Goal: Information Seeking & Learning: Find specific fact

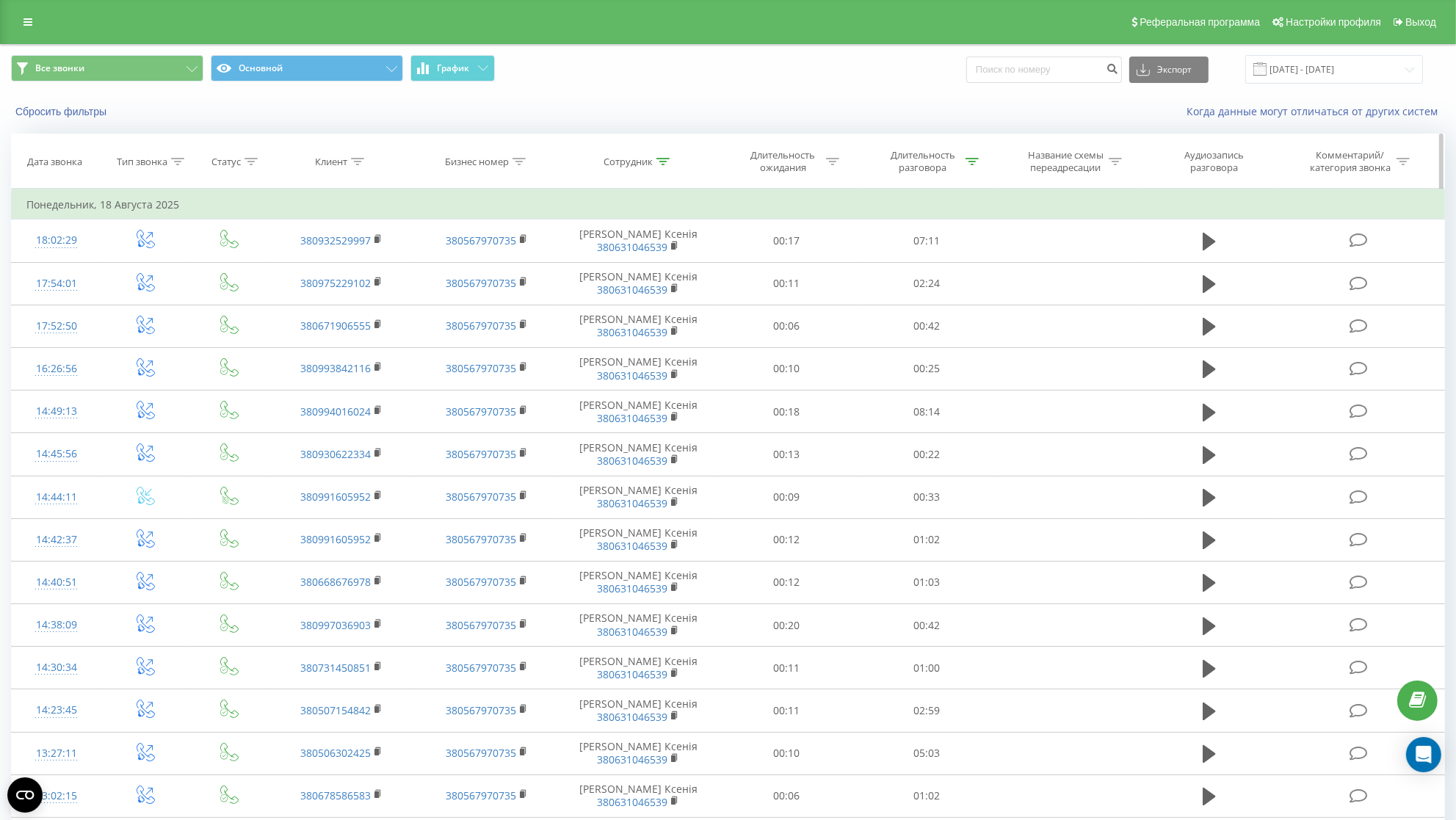
click at [666, 165] on icon at bounding box center [663, 161] width 13 height 7
drag, startPoint x: 638, startPoint y: 282, endPoint x: 522, endPoint y: 284, distance: 116.0
click at [574, 280] on input "\[PERSON_NAME]" at bounding box center [638, 267] width 130 height 26
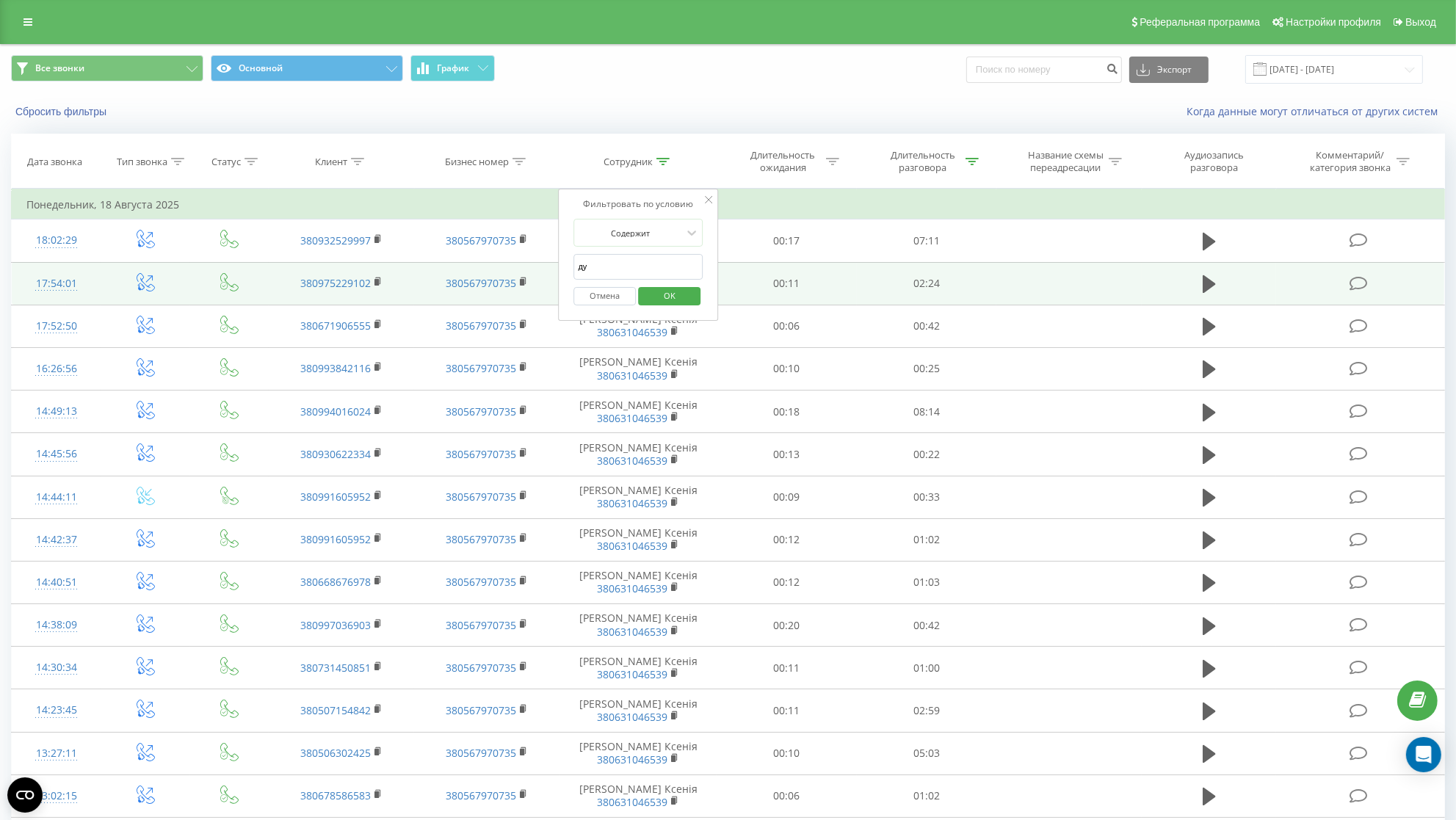
type input "дуб"
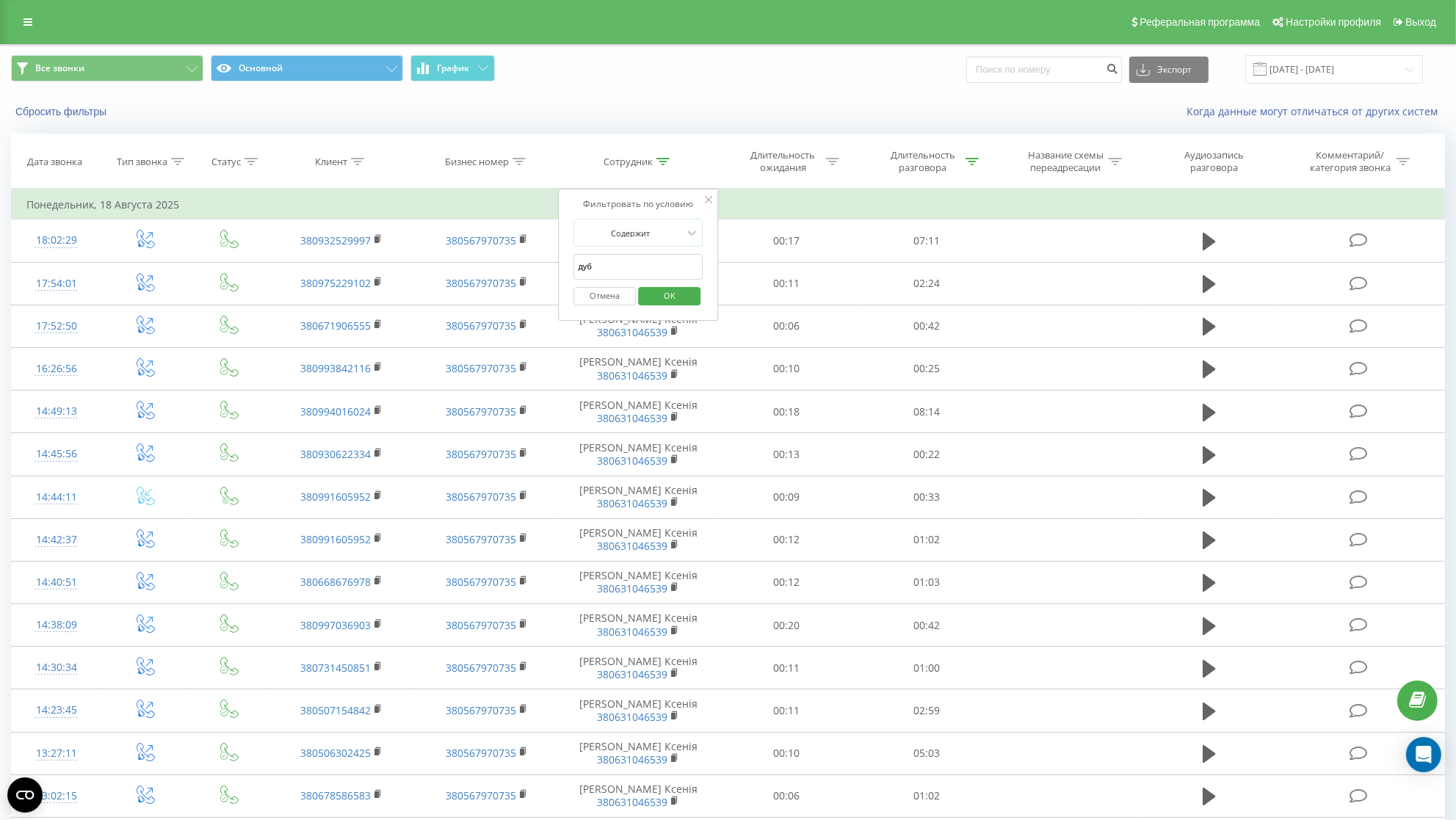
click button "OK" at bounding box center [670, 296] width 63 height 19
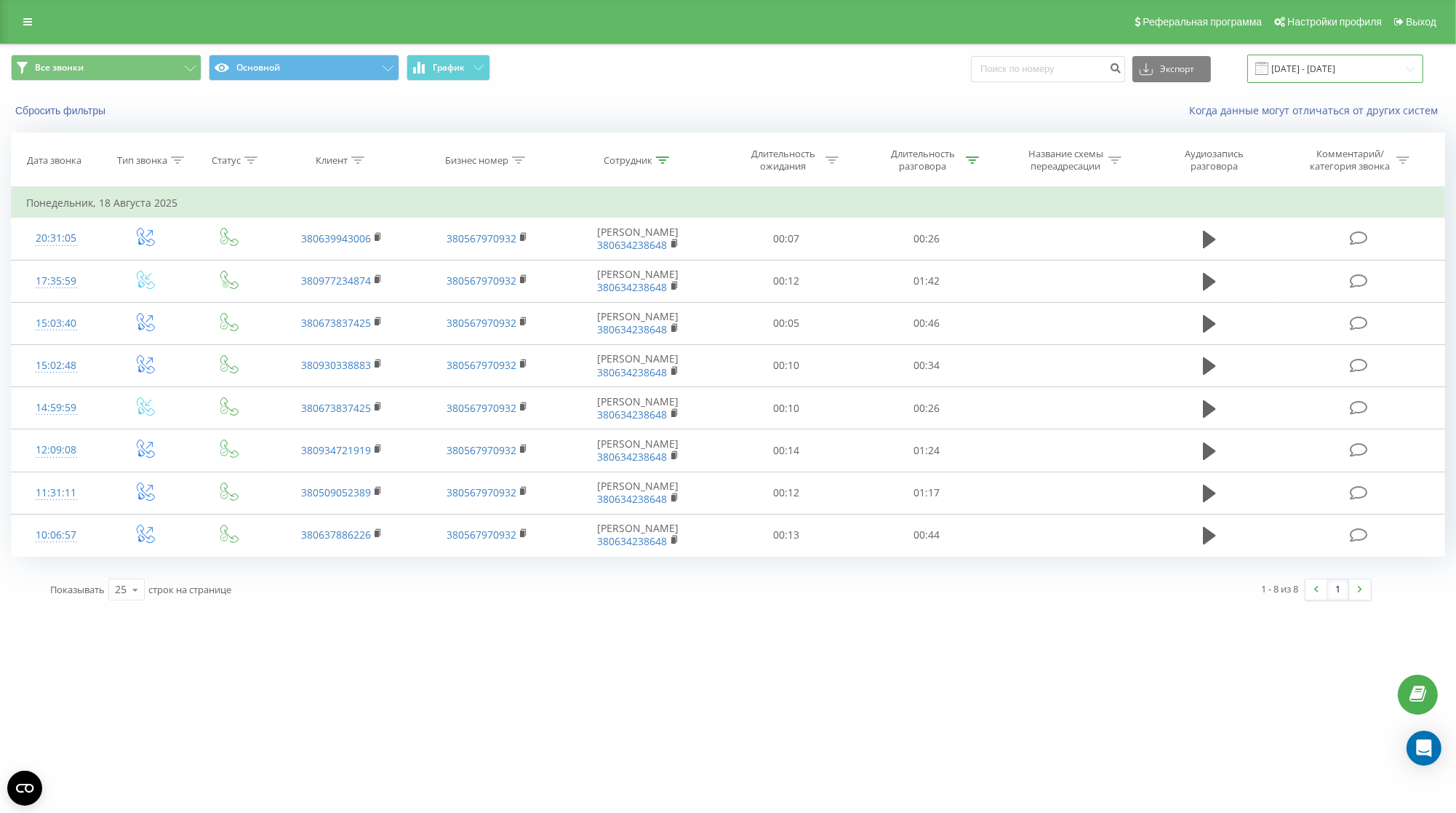
click at [1348, 73] on input "[DATE] - [DATE]" at bounding box center [1336, 69] width 176 height 29
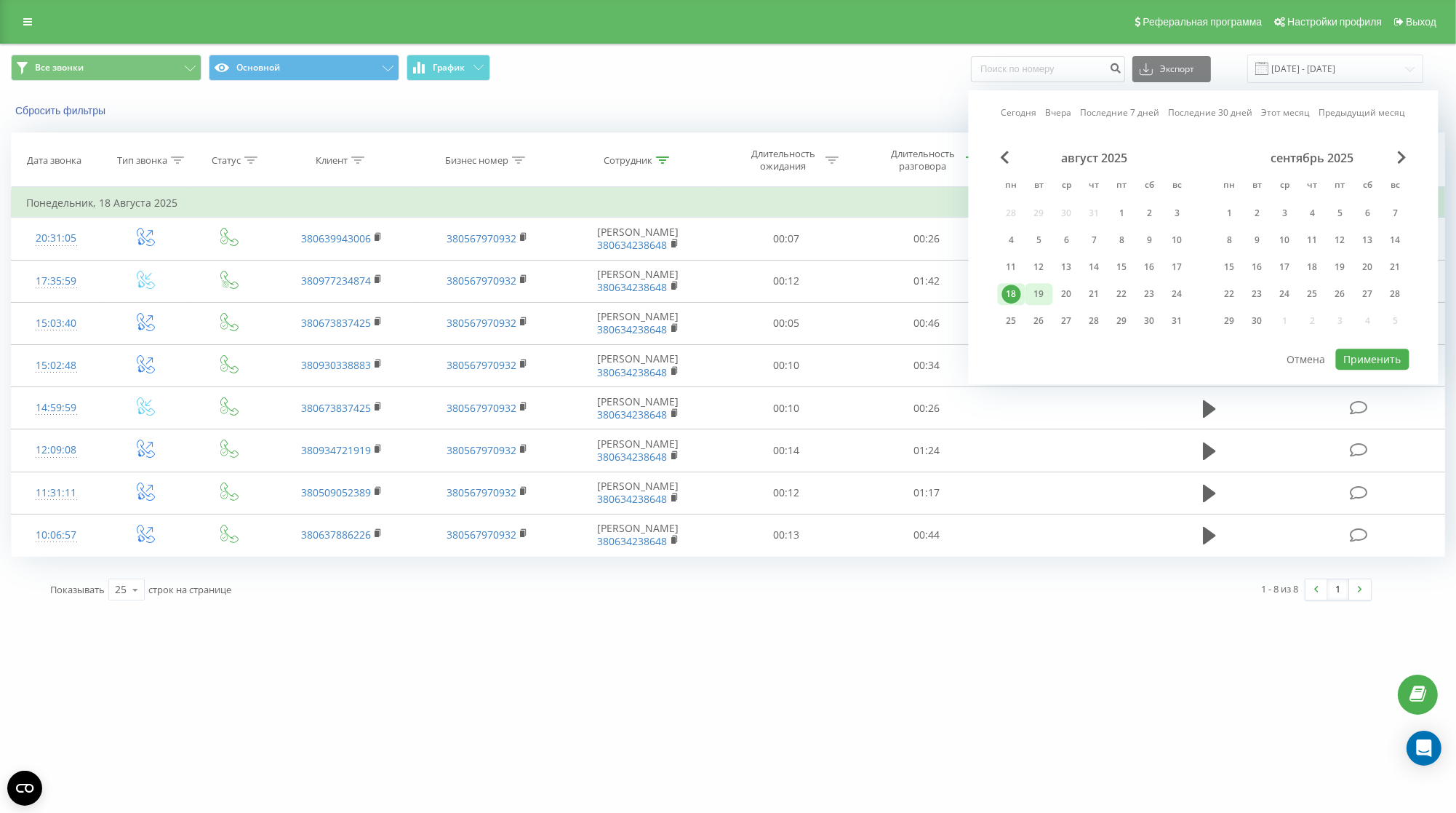
click at [1046, 302] on div "19" at bounding box center [1040, 294] width 19 height 19
click at [1364, 360] on button "Применить" at bounding box center [1373, 359] width 73 height 21
type input "[DATE] - [DATE]"
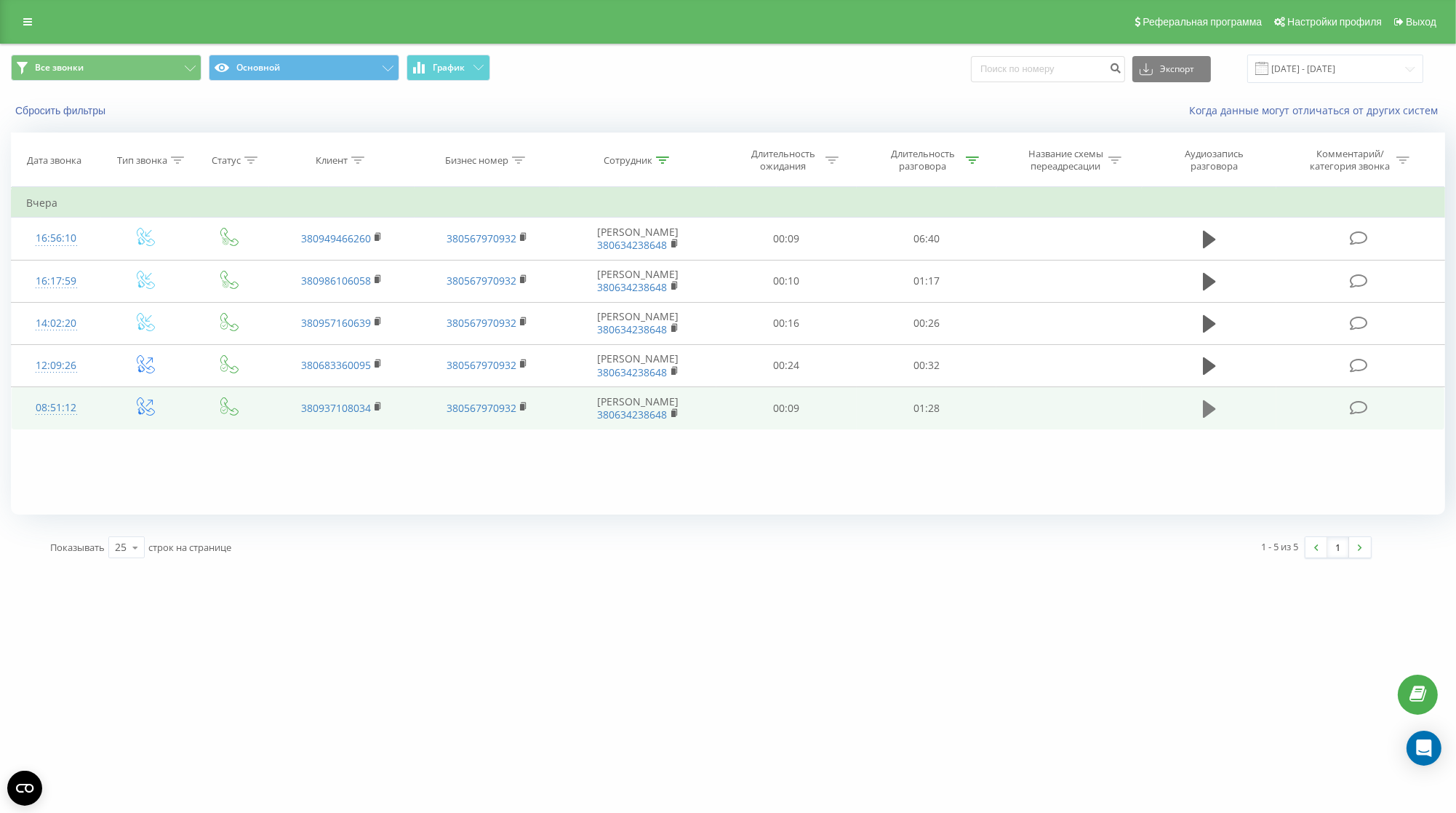
click at [1219, 422] on td at bounding box center [1209, 408] width 135 height 42
click at [1215, 417] on icon at bounding box center [1210, 408] width 13 height 18
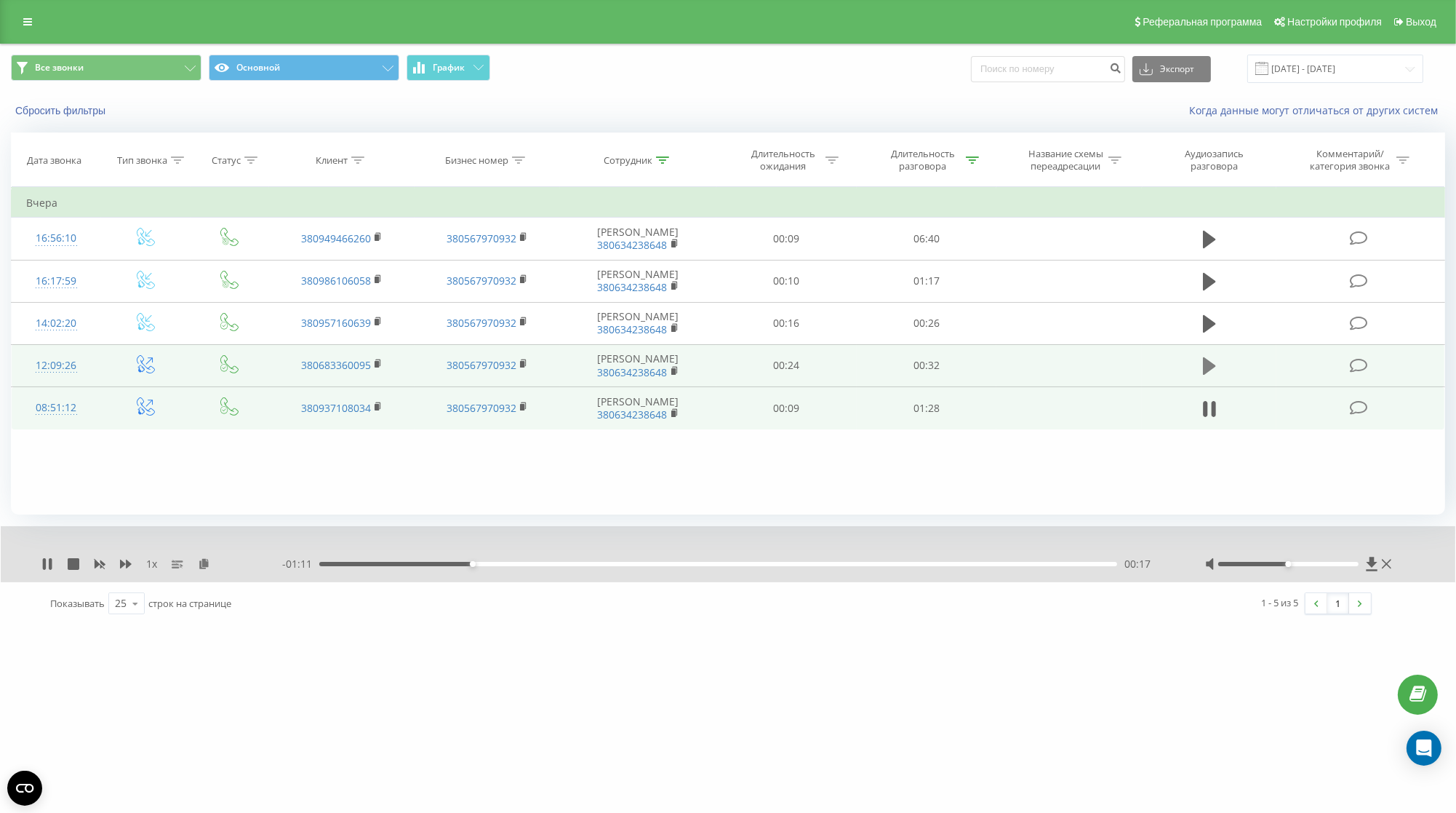
click at [1210, 372] on icon at bounding box center [1210, 366] width 13 height 21
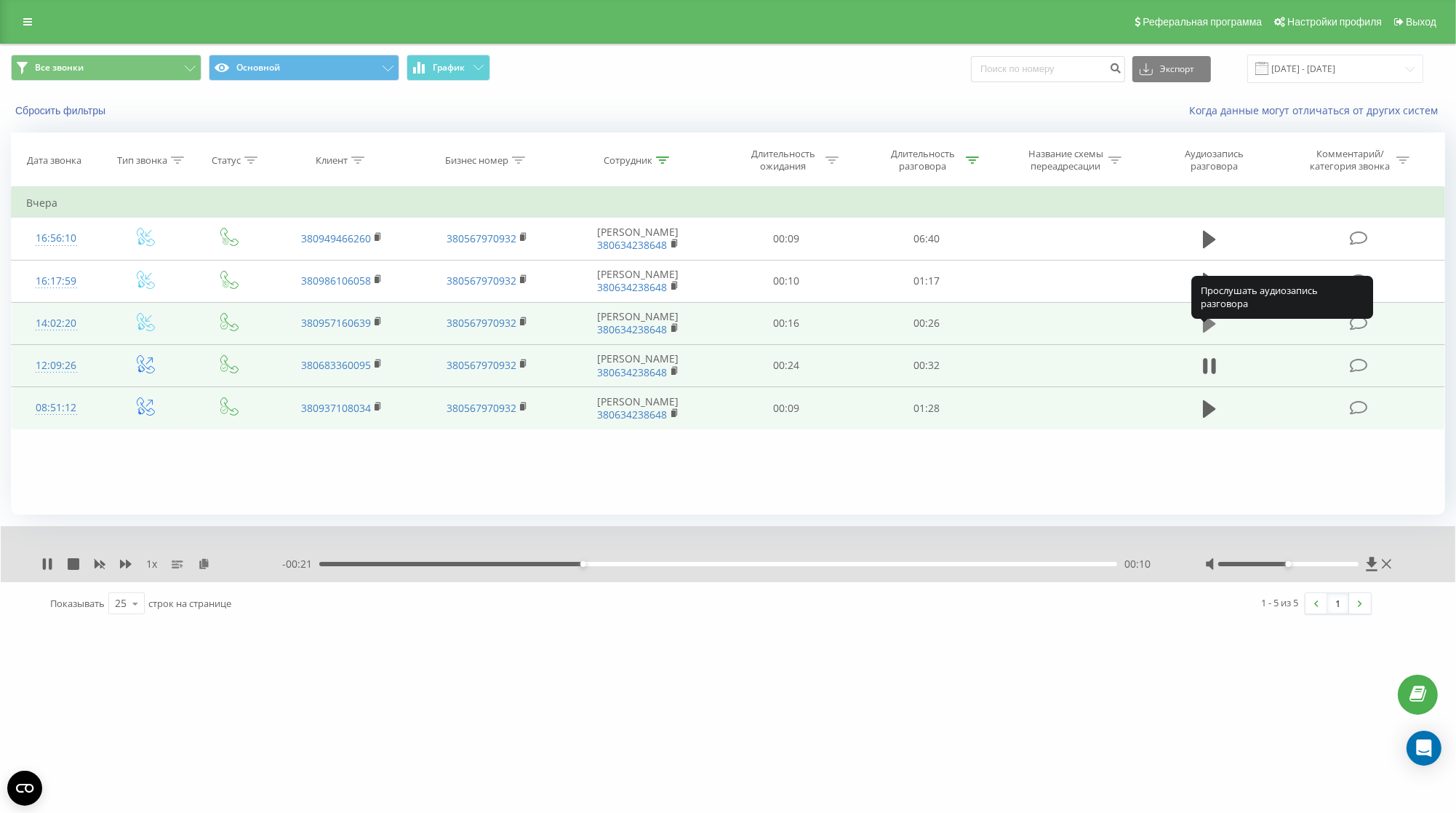
click at [1206, 333] on icon at bounding box center [1210, 324] width 13 height 18
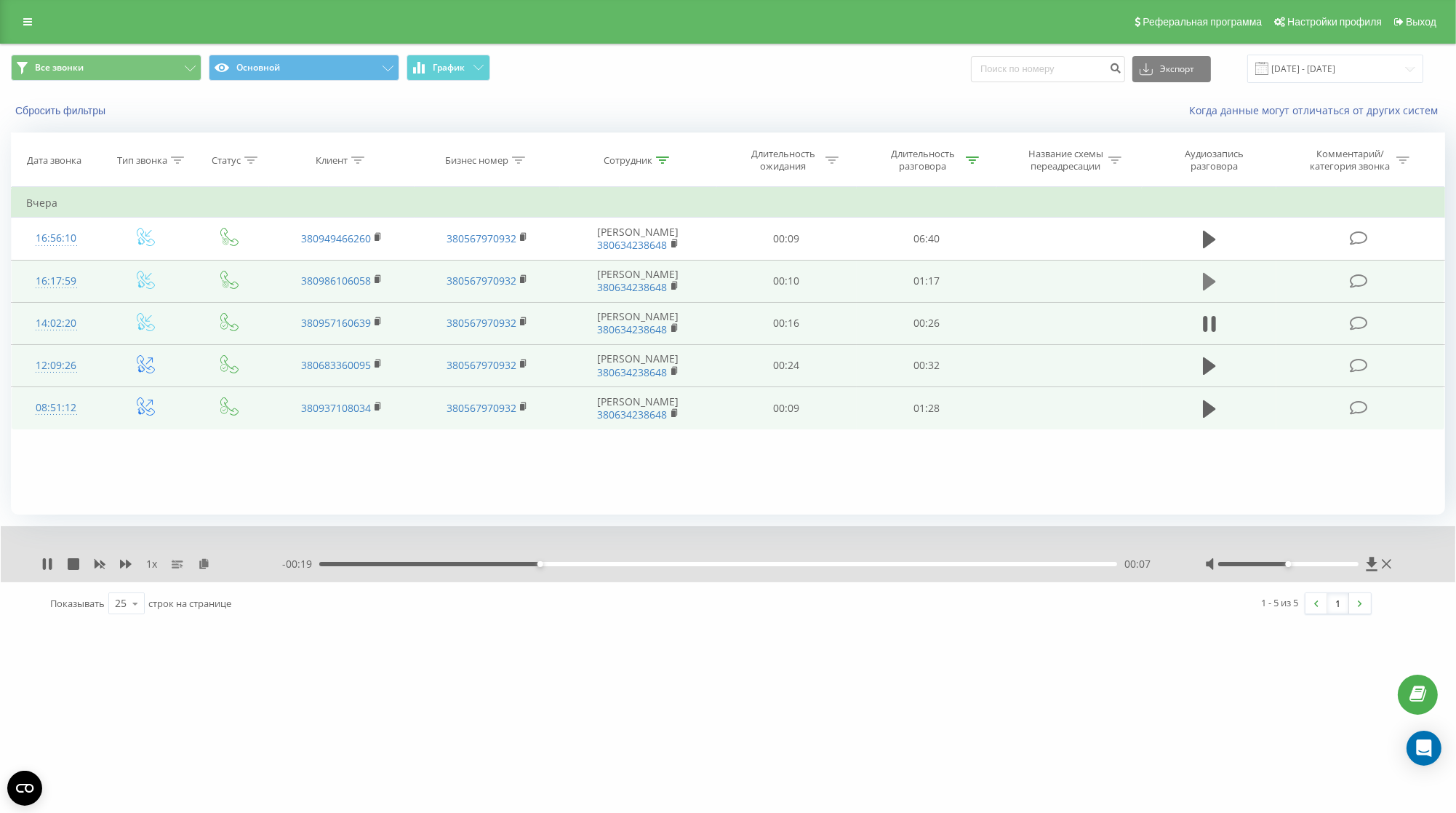
click at [1216, 290] on icon at bounding box center [1210, 282] width 13 height 18
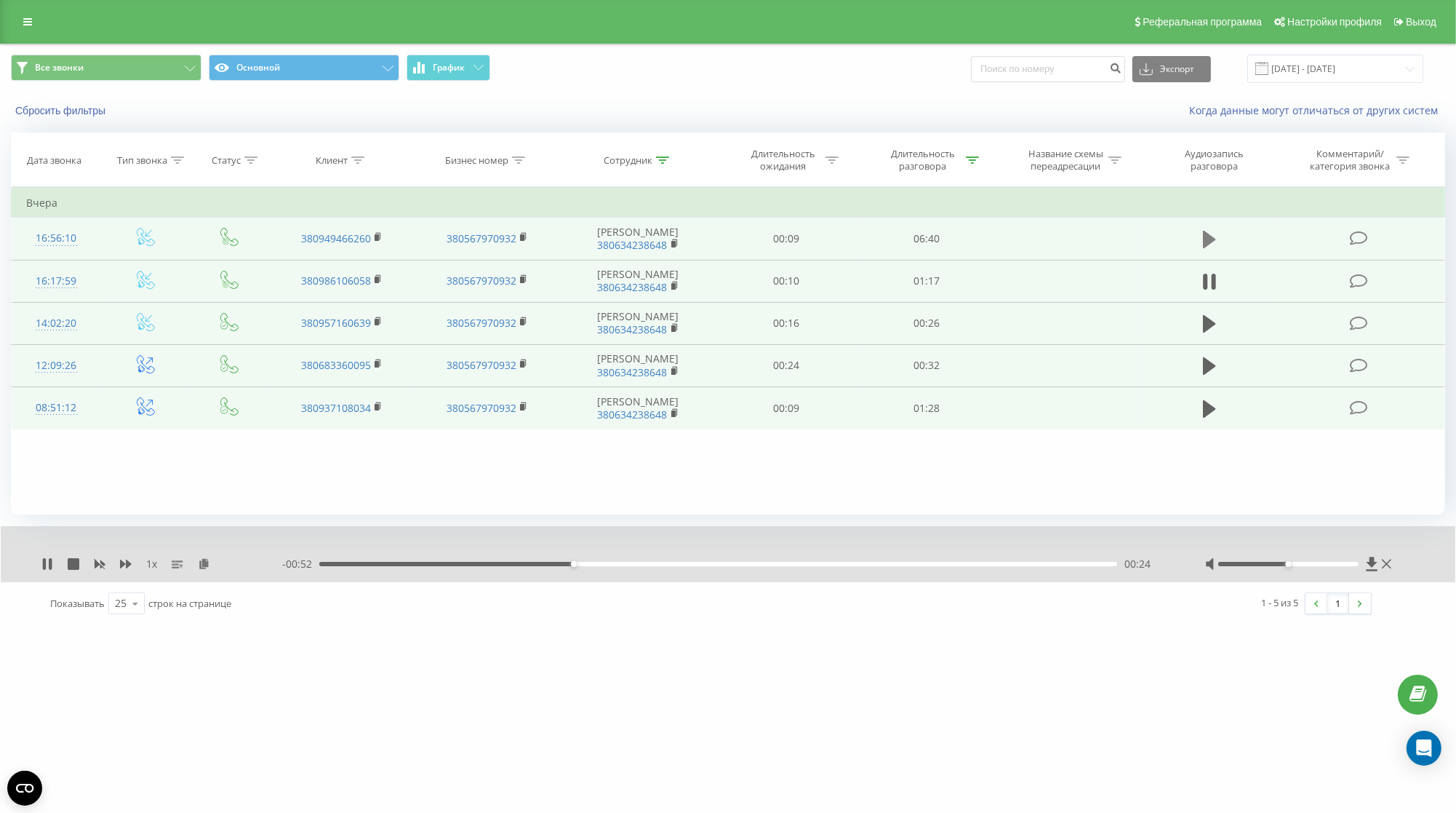
click at [1206, 248] on icon at bounding box center [1210, 239] width 13 height 18
click at [1209, 290] on icon at bounding box center [1210, 282] width 13 height 18
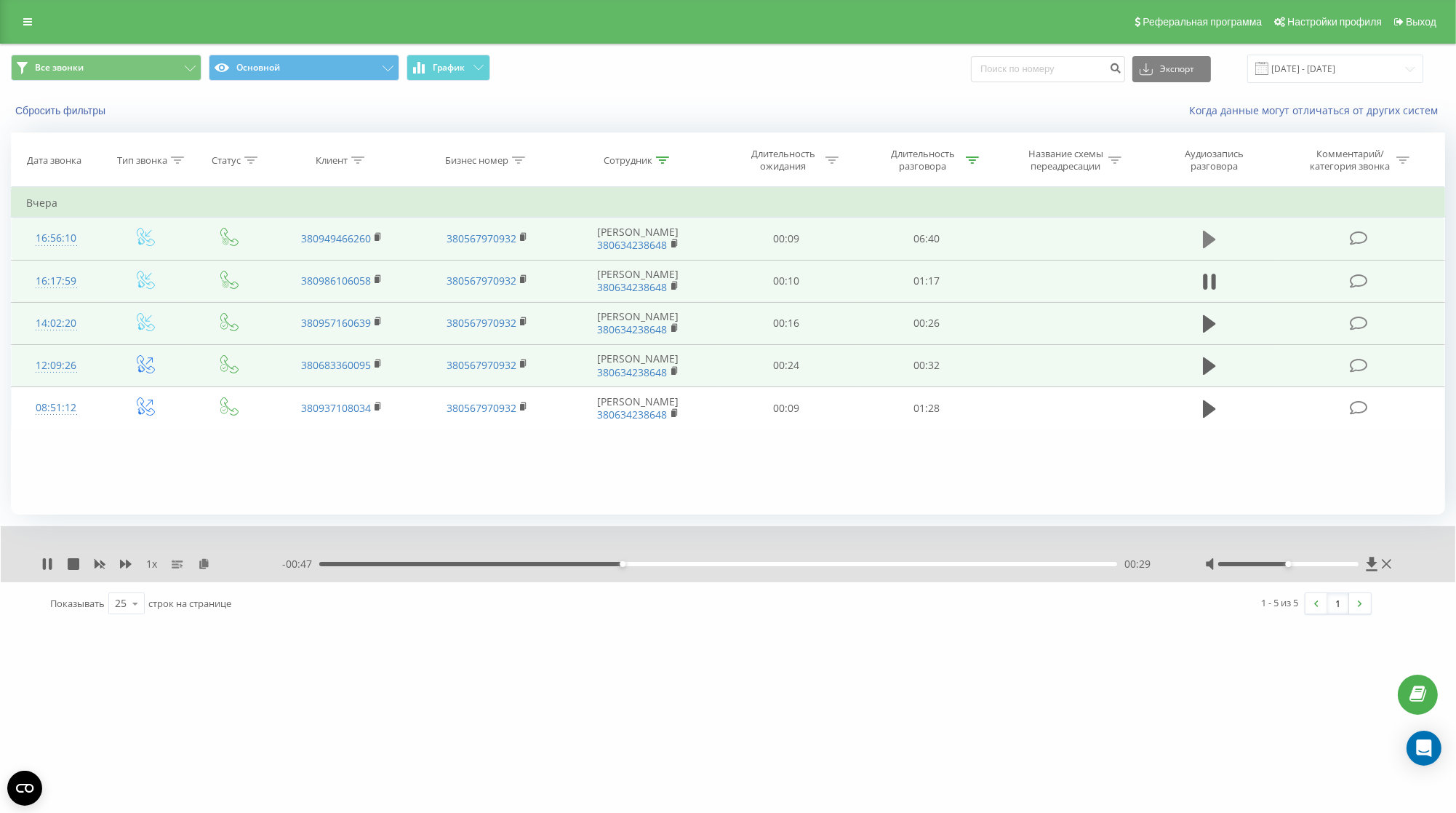
click at [1206, 248] on icon at bounding box center [1210, 239] width 13 height 18
click at [1218, 242] on button at bounding box center [1209, 239] width 22 height 22
click at [663, 164] on icon at bounding box center [663, 160] width 13 height 7
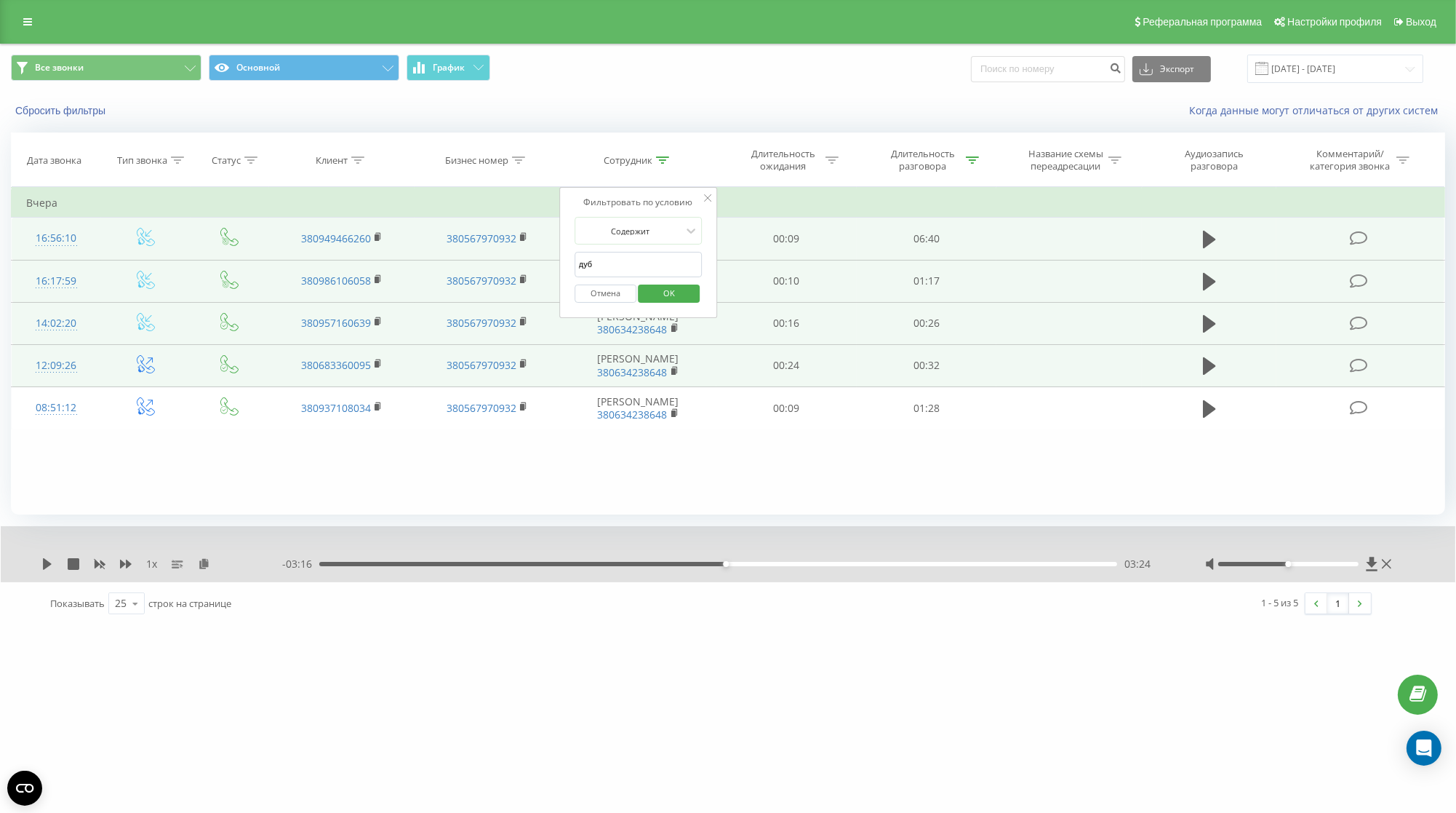
drag, startPoint x: 600, startPoint y: 284, endPoint x: 549, endPoint y: 270, distance: 52.9
click at [575, 270] on input "дуб" at bounding box center [639, 265] width 128 height 26
type input "ф"
type input "[PERSON_NAME]"
click button "OK" at bounding box center [670, 294] width 62 height 18
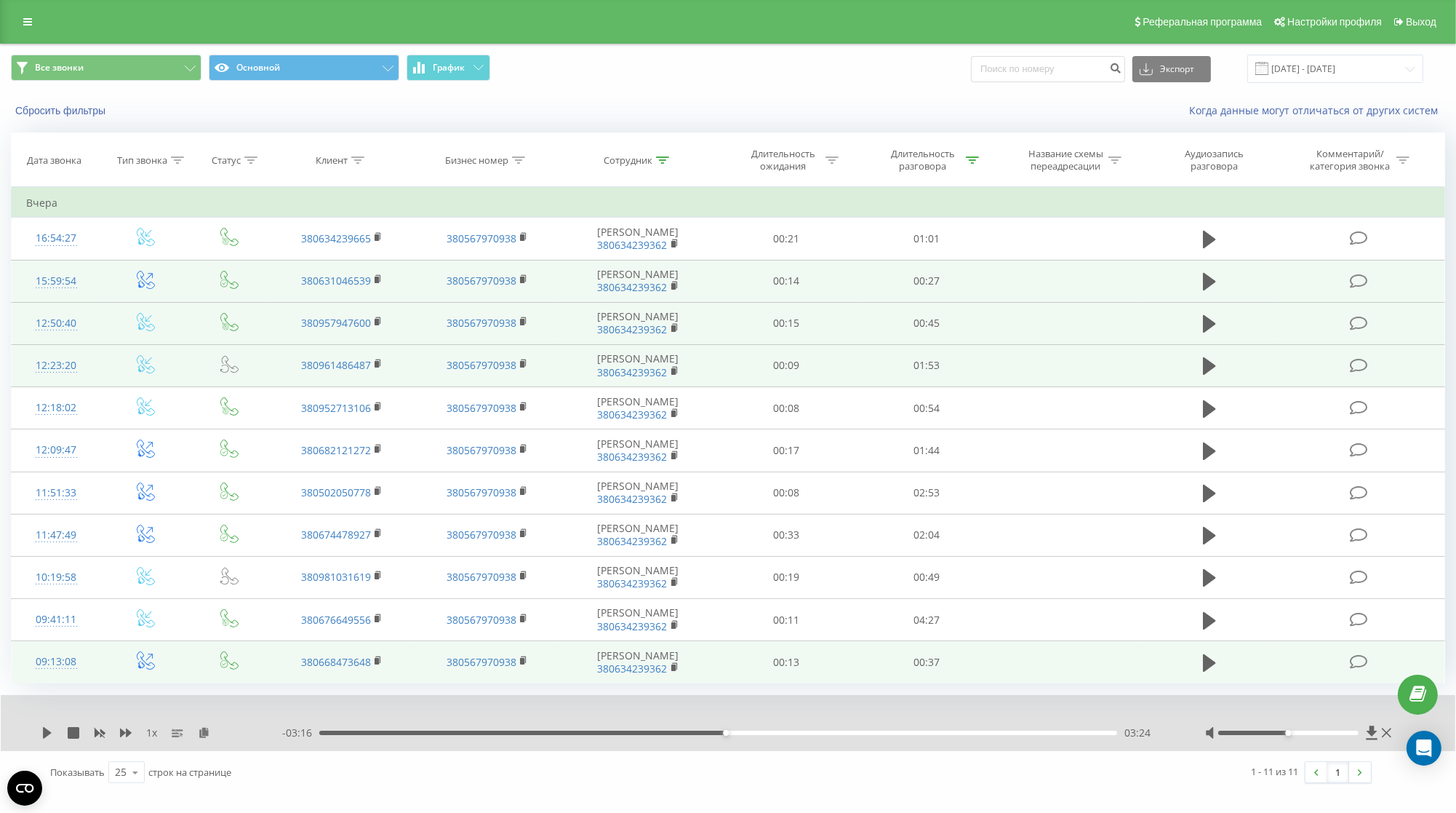
click at [1196, 674] on td at bounding box center [1209, 662] width 135 height 42
click at [1206, 672] on icon at bounding box center [1210, 663] width 13 height 18
click at [50, 677] on div "09:13:08" at bounding box center [57, 662] width 61 height 29
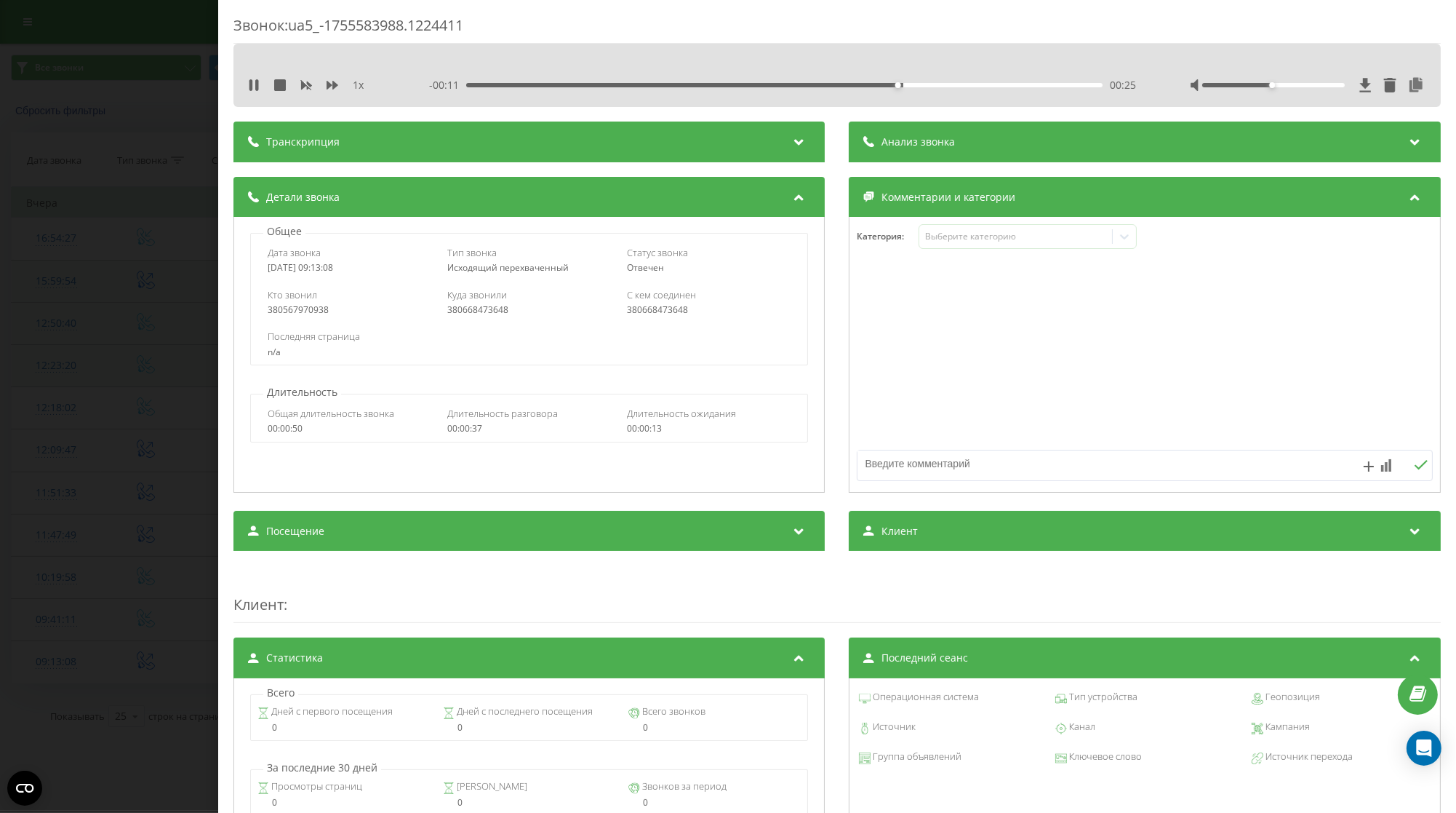
drag, startPoint x: 354, startPoint y: 272, endPoint x: 276, endPoint y: 267, distance: 78.2
click at [242, 274] on div "Общее Дата звонка [DATE] 09:13:08 Тип звонка Исходящий перехваченный Статус зво…" at bounding box center [529, 294] width 576 height 141
click at [1408, 82] on icon at bounding box center [1417, 85] width 18 height 14
click at [167, 428] on div "Звонок : ua5_-1755583988.1224411 1 x - 00:05 00:32 00:32 Транскрипция Для анали…" at bounding box center [728, 406] width 1456 height 813
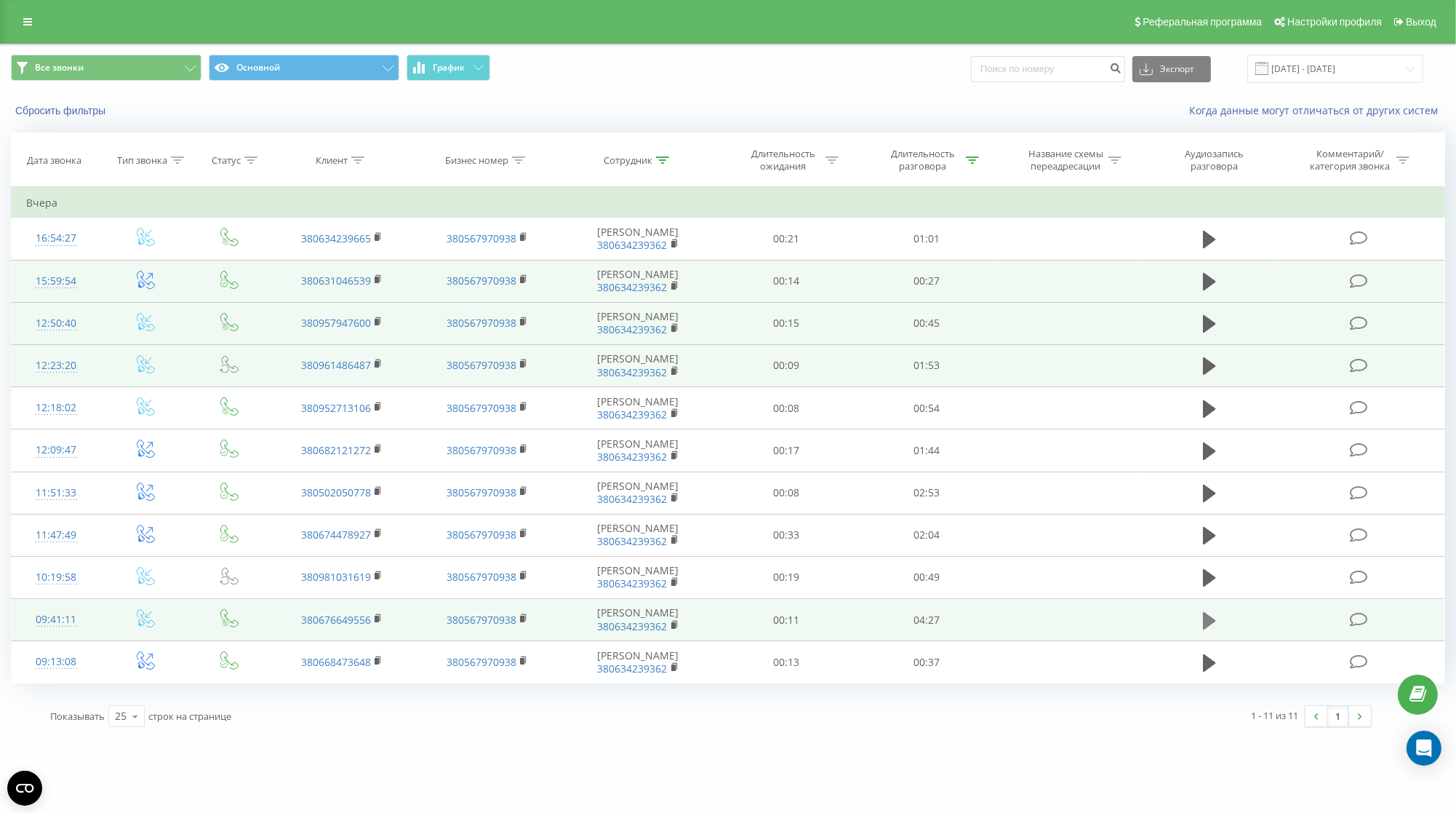
click at [1214, 631] on icon at bounding box center [1210, 621] width 13 height 21
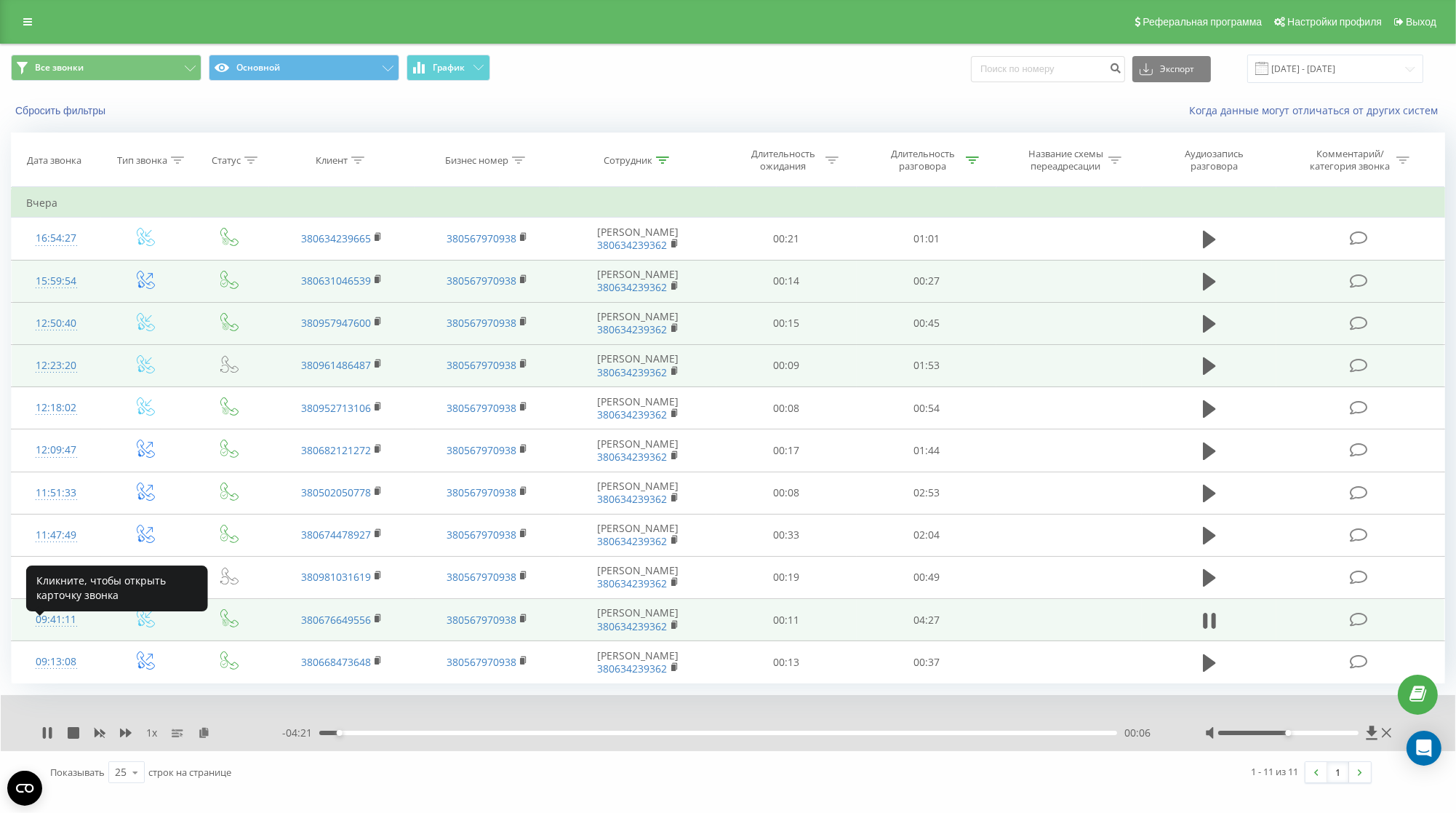
click at [50, 634] on div "09:41:11" at bounding box center [57, 620] width 61 height 29
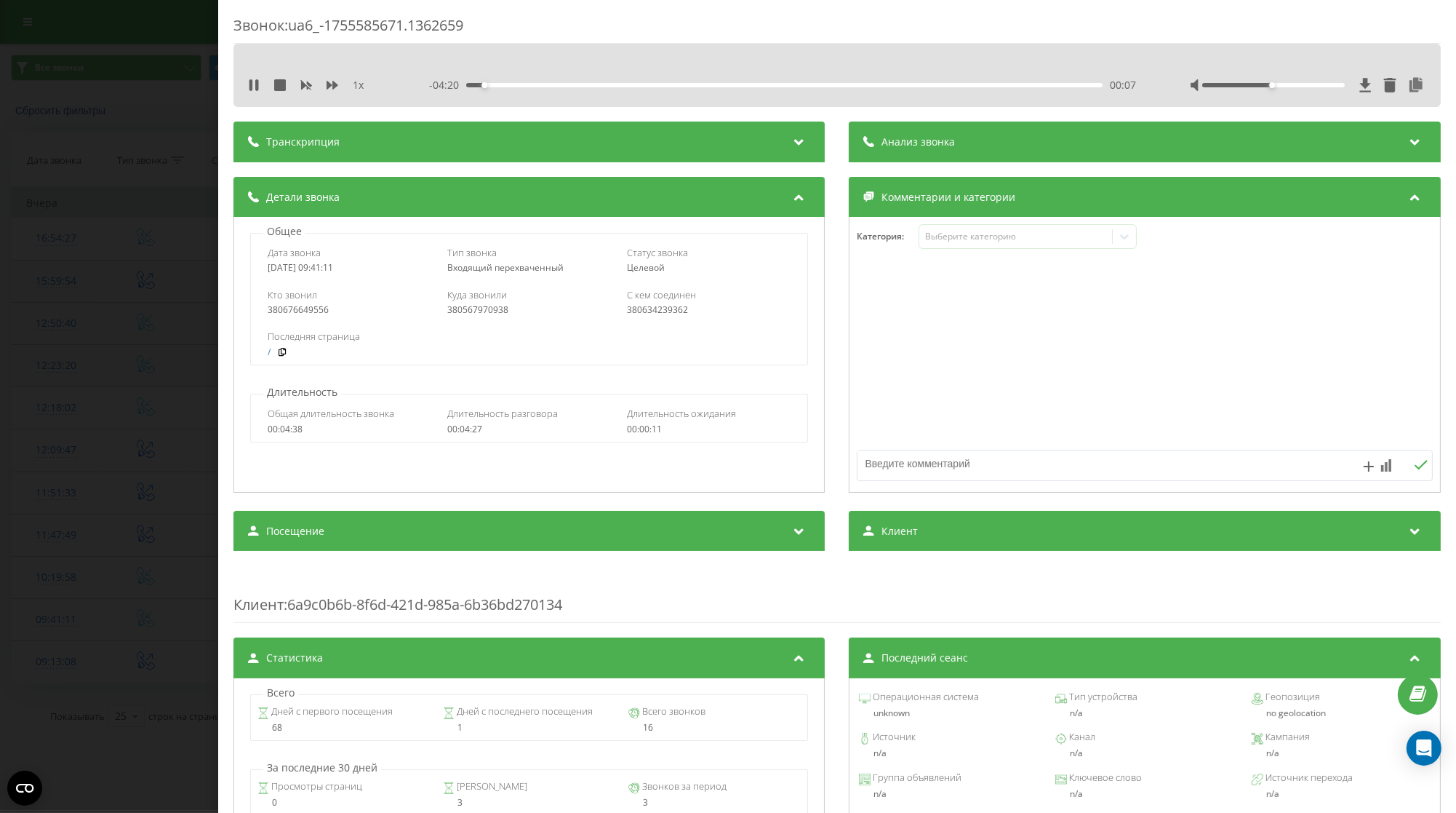
drag, startPoint x: 375, startPoint y: 266, endPoint x: 267, endPoint y: 273, distance: 108.2
click at [267, 273] on div "Дата звонка [DATE] 09:41:11 Тип звонка Входящий перехваченный Статус звонка [PE…" at bounding box center [529, 259] width 557 height 42
copy div "[DATE] 09:41:11"
click at [142, 492] on div "Звонок : ua6_-1755585671.1362659 1 x - 02:57 01:30 01:30 Транскрипция Для анали…" at bounding box center [728, 406] width 1456 height 813
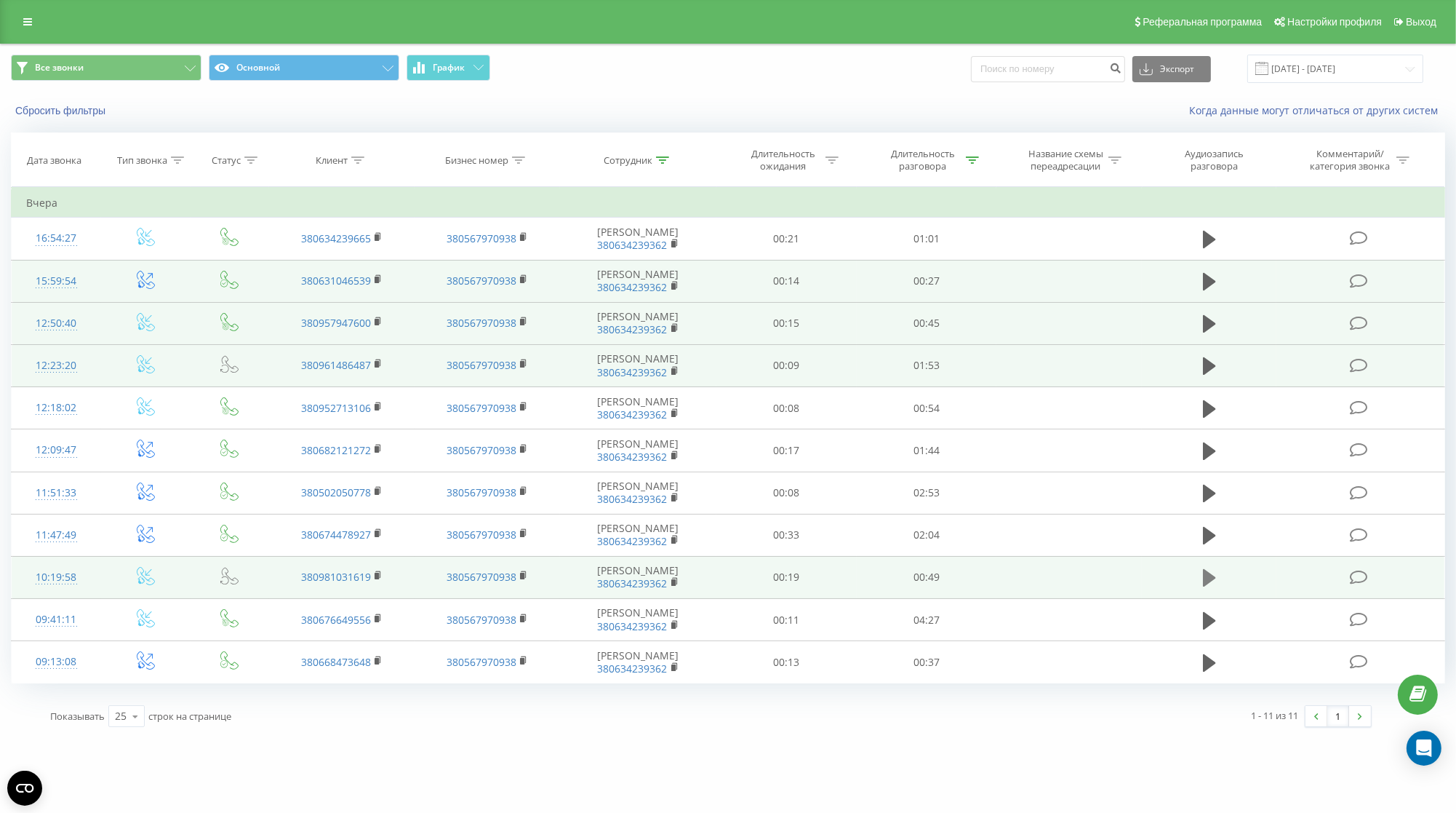
click at [1209, 588] on icon at bounding box center [1210, 578] width 13 height 21
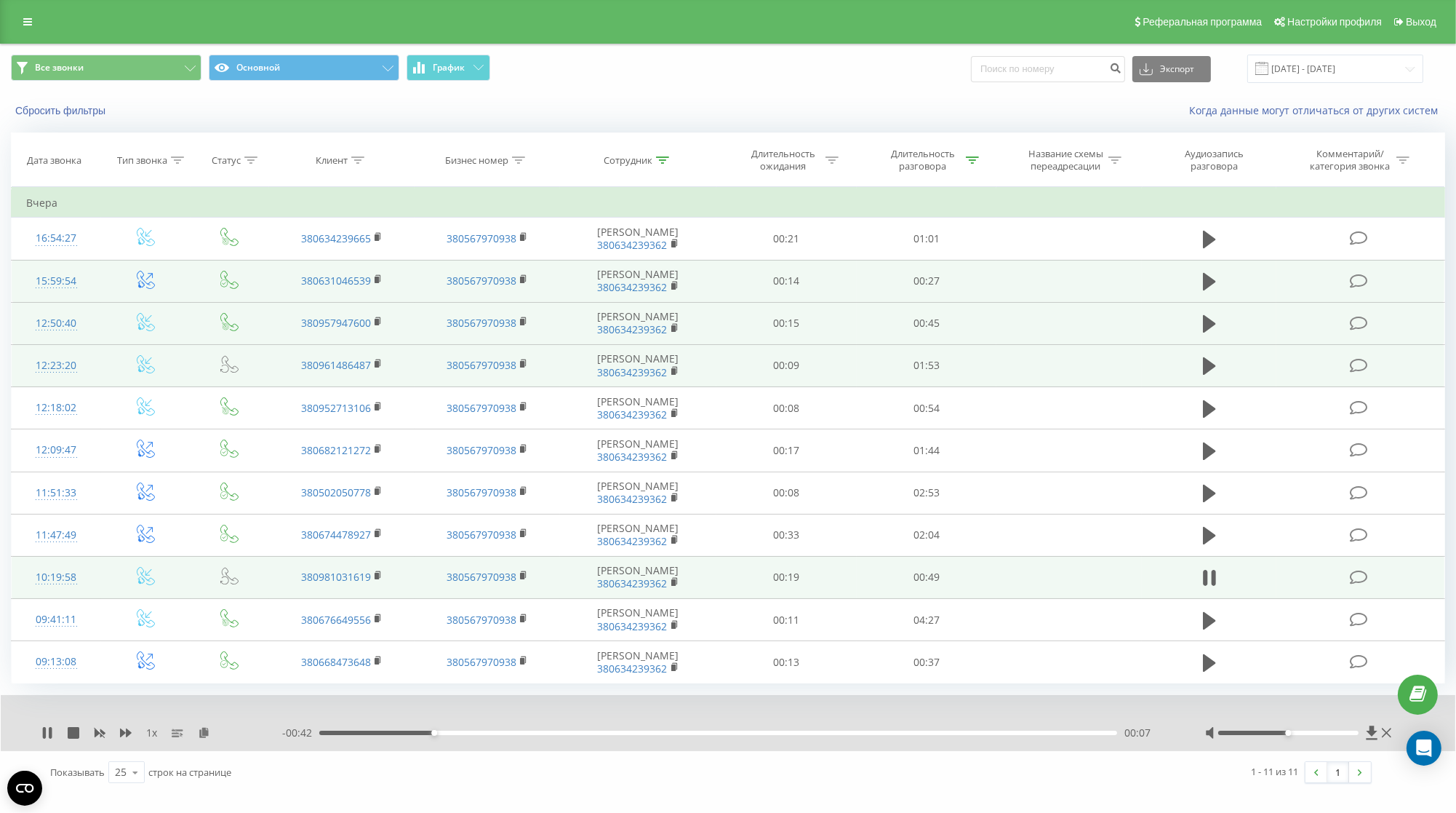
click at [555, 735] on div "00:07" at bounding box center [718, 732] width 798 height 4
click at [767, 740] on div "- 00:31 00:18 00:18" at bounding box center [726, 733] width 887 height 14
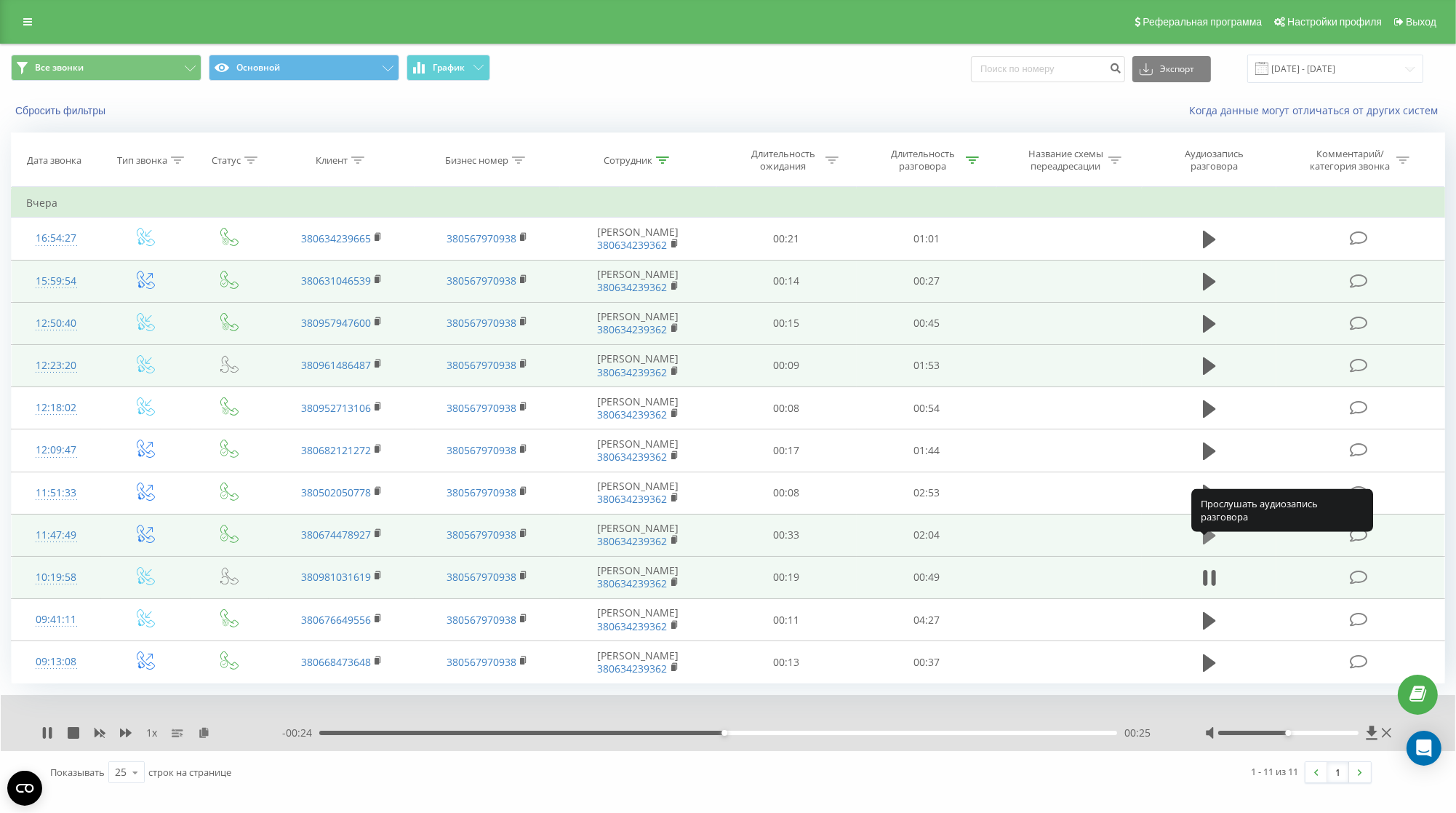
click at [1207, 543] on icon at bounding box center [1210, 535] width 13 height 18
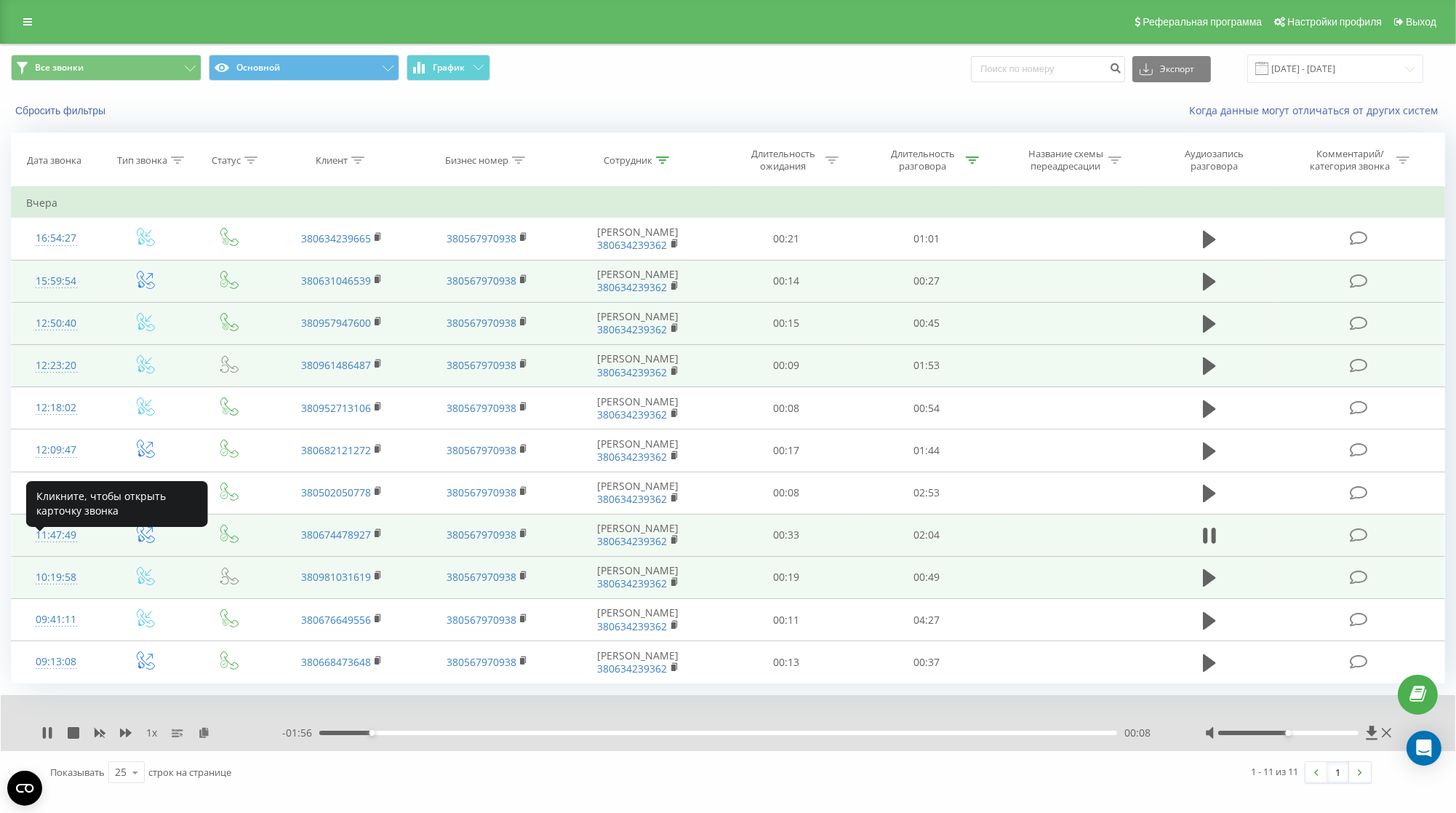
click at [73, 543] on div "11:47:49" at bounding box center [57, 535] width 61 height 29
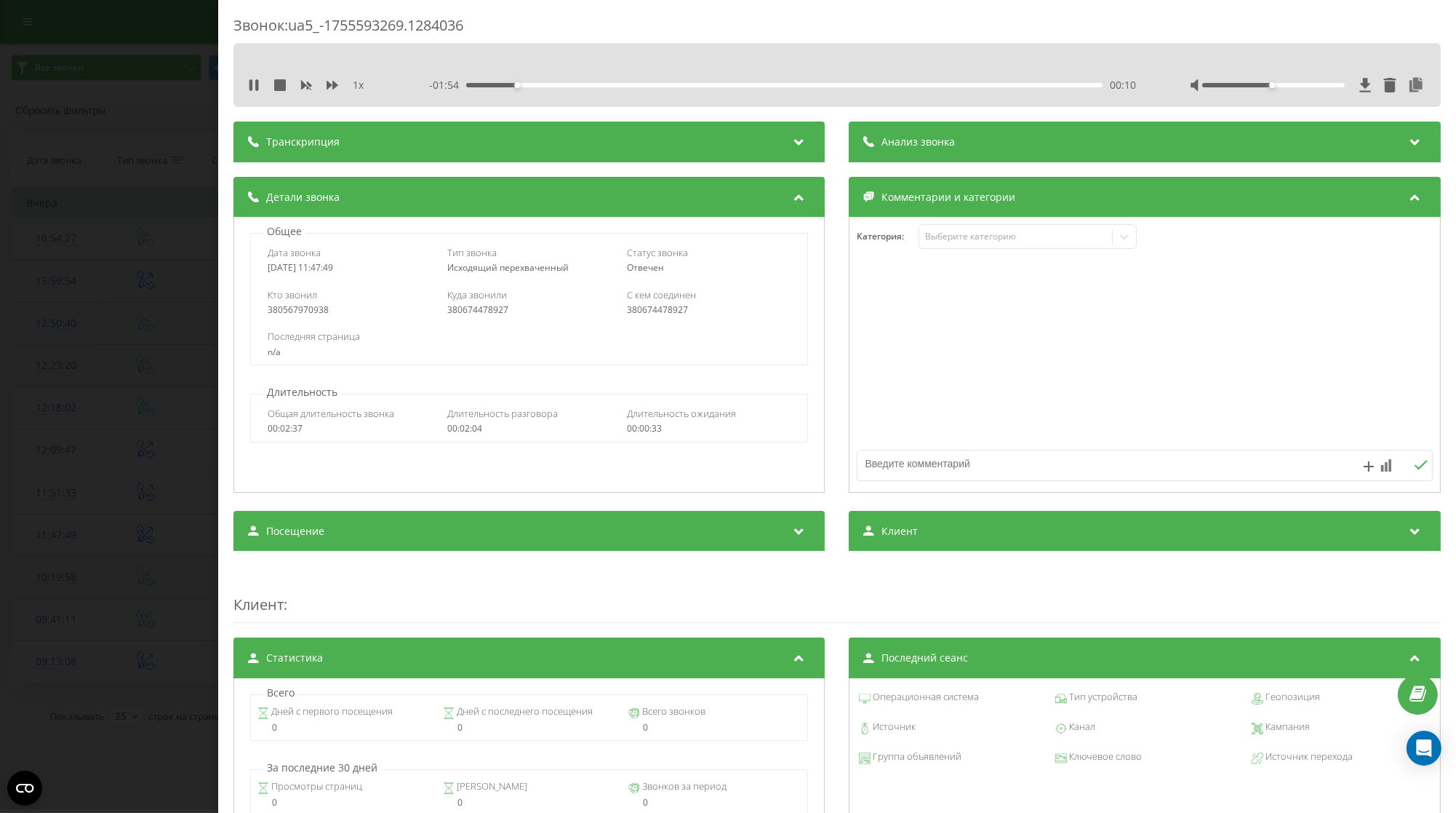
drag, startPoint x: 352, startPoint y: 270, endPoint x: 315, endPoint y: 270, distance: 37.0
click at [315, 270] on div "[DATE] 11:47:49" at bounding box center [349, 267] width 163 height 10
copy div "11:47:49"
click at [248, 85] on div "1 x - 01:22 00:42 00:42" at bounding box center [837, 85] width 1186 height 22
click at [253, 91] on button at bounding box center [254, 85] width 12 height 12
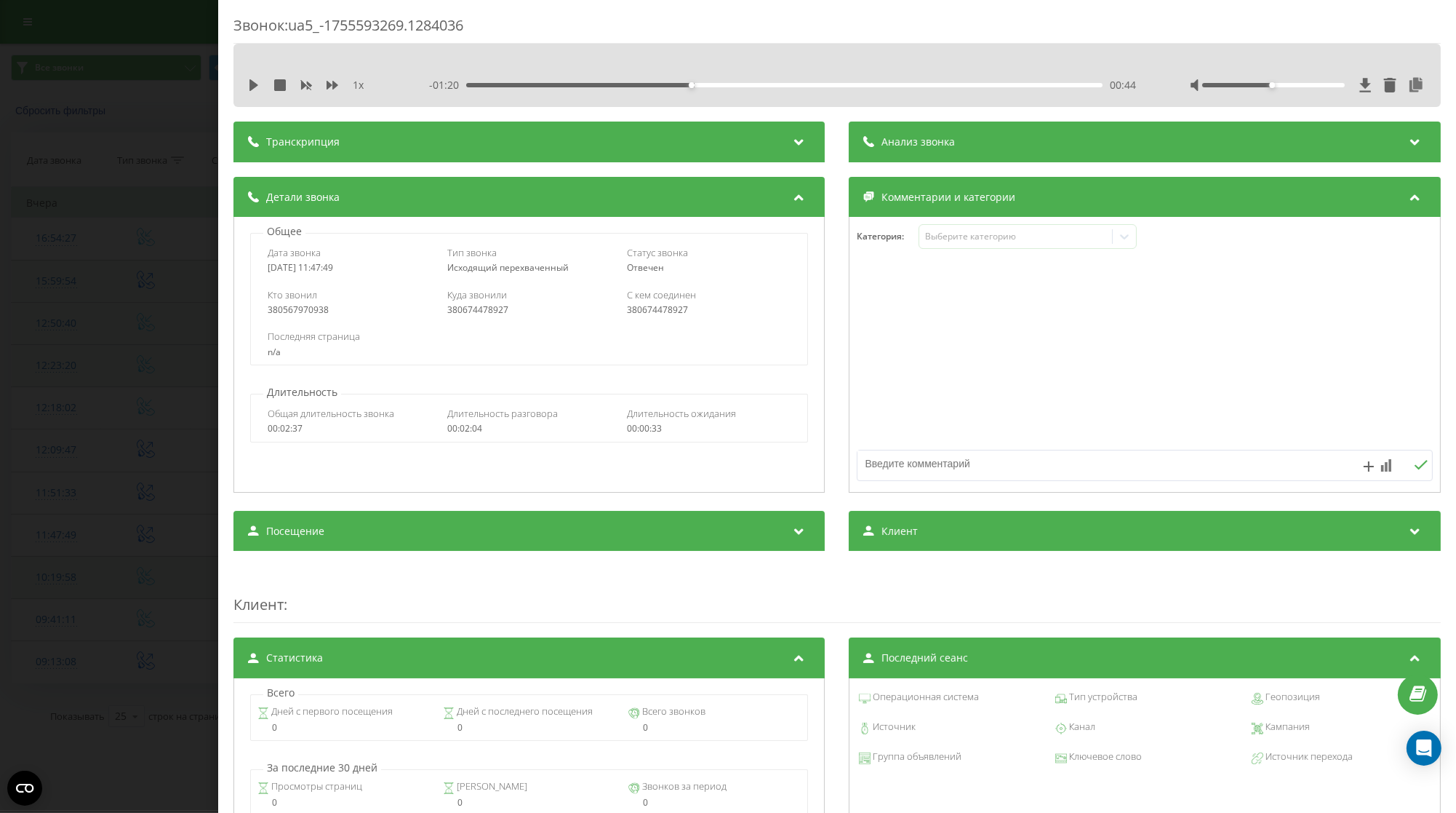
click at [102, 353] on div "Звонок : ua5_-1755593269.1284036 1 x - 01:20 00:44 00:44 Транскрипция Для анали…" at bounding box center [728, 406] width 1456 height 813
